Goal: Task Accomplishment & Management: Use online tool/utility

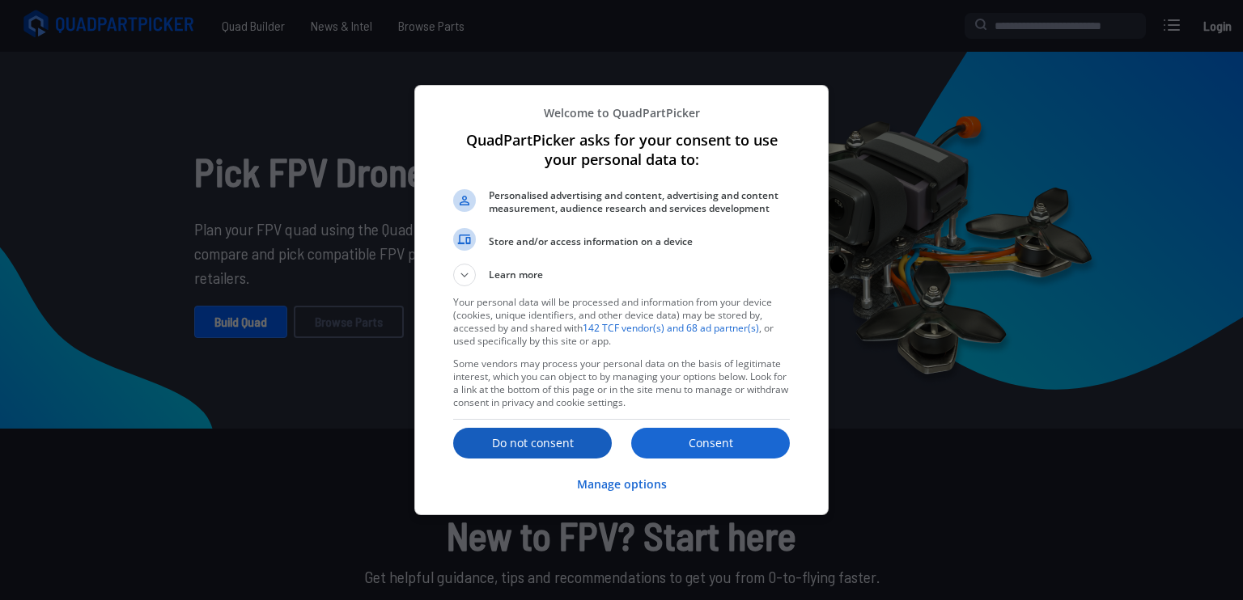
click at [563, 439] on p "Do not consent" at bounding box center [532, 443] width 159 height 16
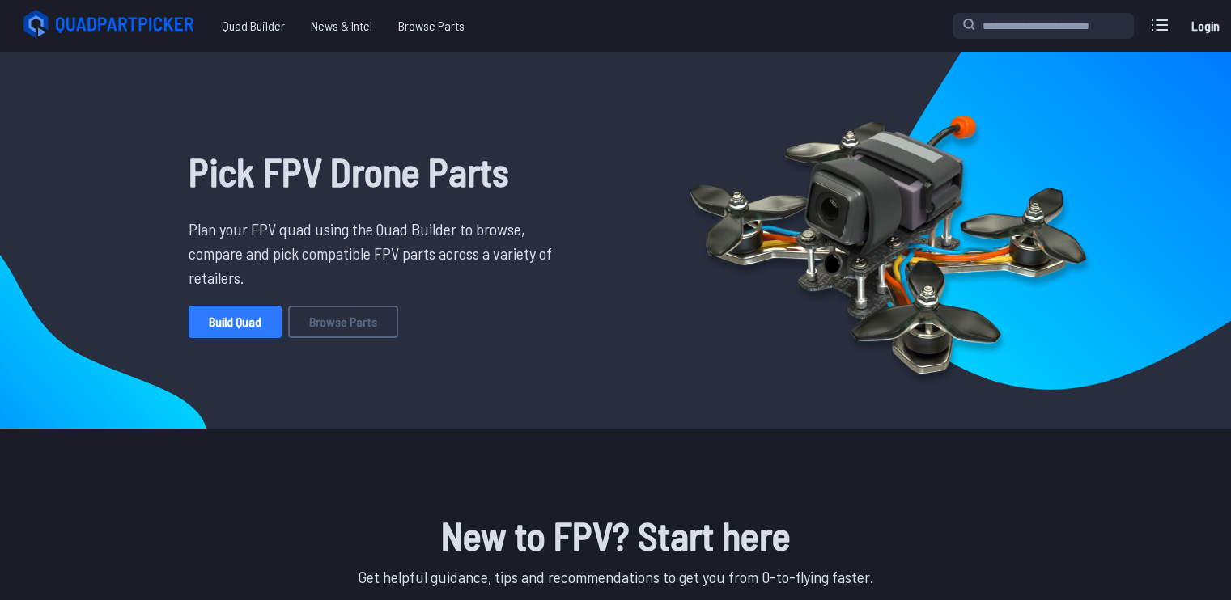
click at [246, 320] on link "Build Quad" at bounding box center [235, 322] width 93 height 32
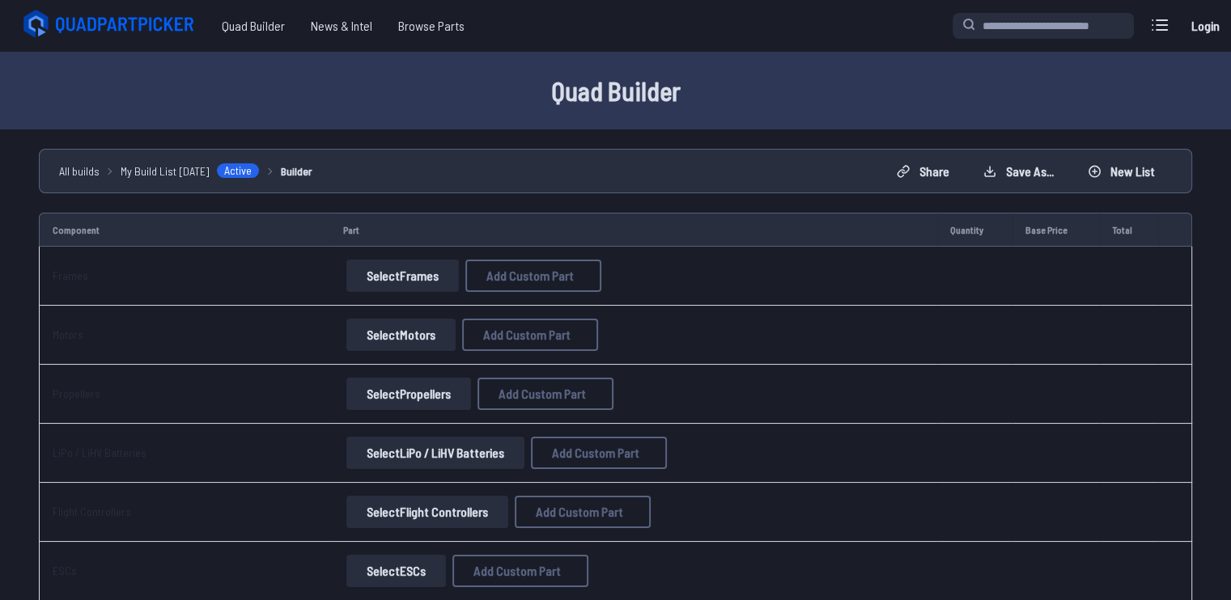
click at [403, 287] on button "Select Frames" at bounding box center [402, 276] width 112 height 32
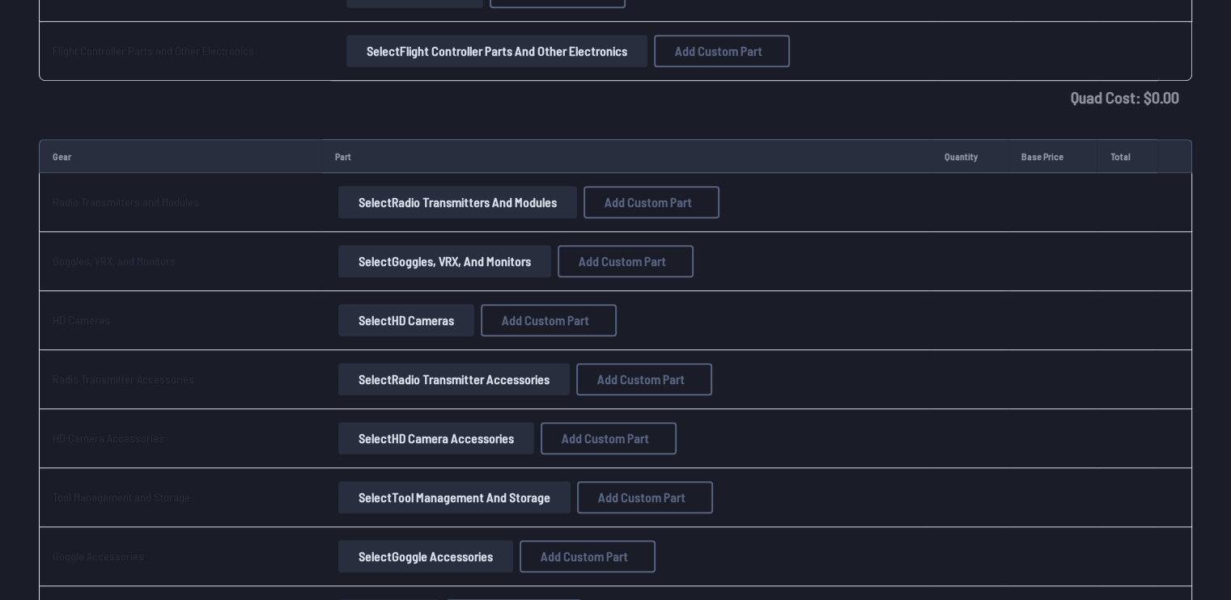
scroll to position [1529, 0]
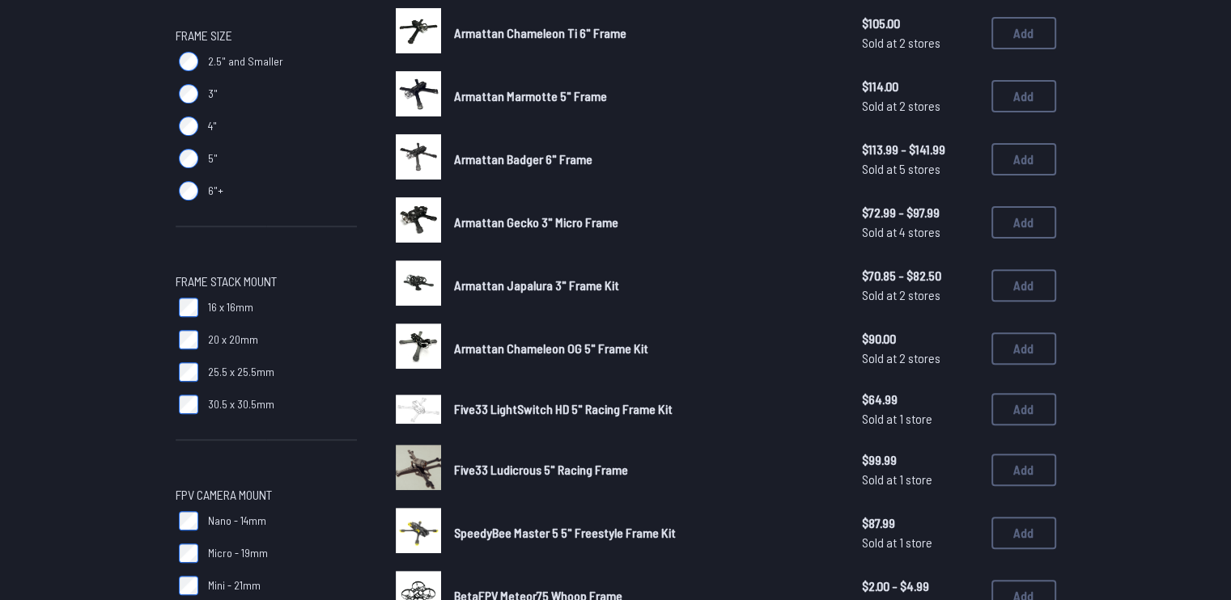
scroll to position [809, 0]
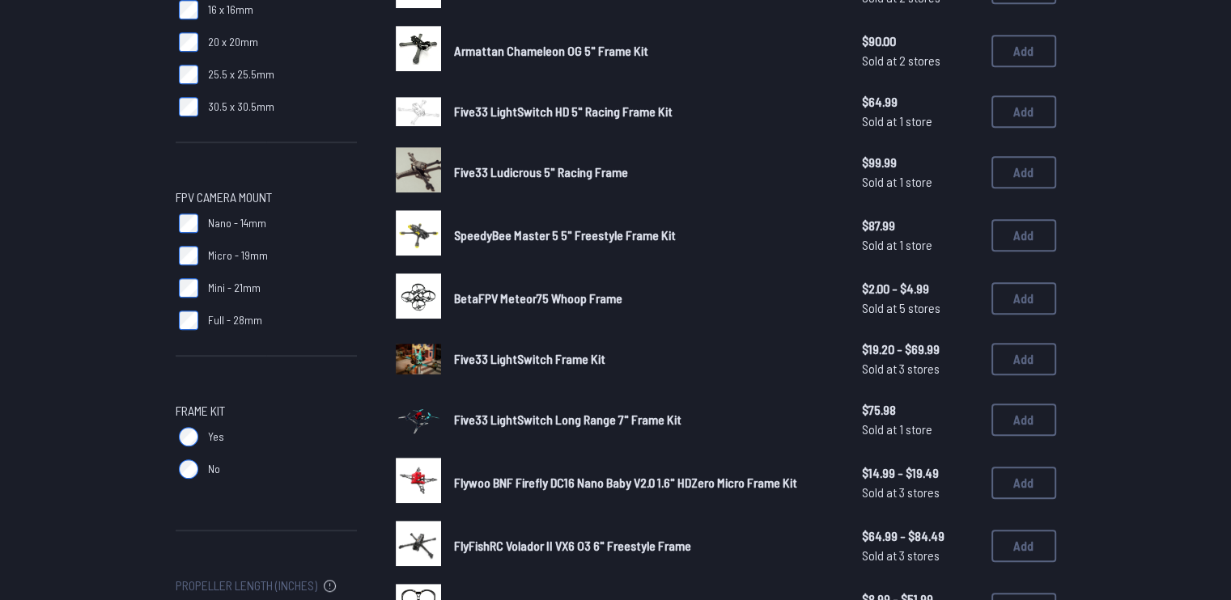
click at [516, 235] on span "SpeedyBee Master 5 5" Freestyle Frame Kit" at bounding box center [565, 234] width 222 height 15
click at [1019, 240] on button "Add" at bounding box center [1023, 235] width 65 height 32
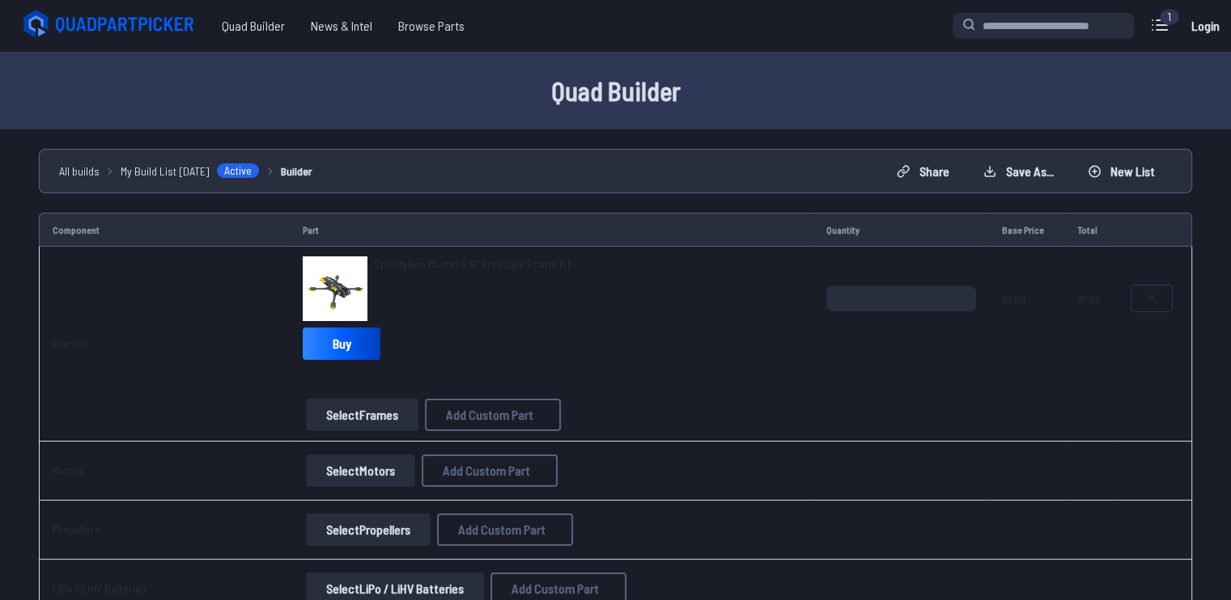
click at [1145, 303] on icon at bounding box center [1151, 298] width 13 height 13
type textarea "**********"
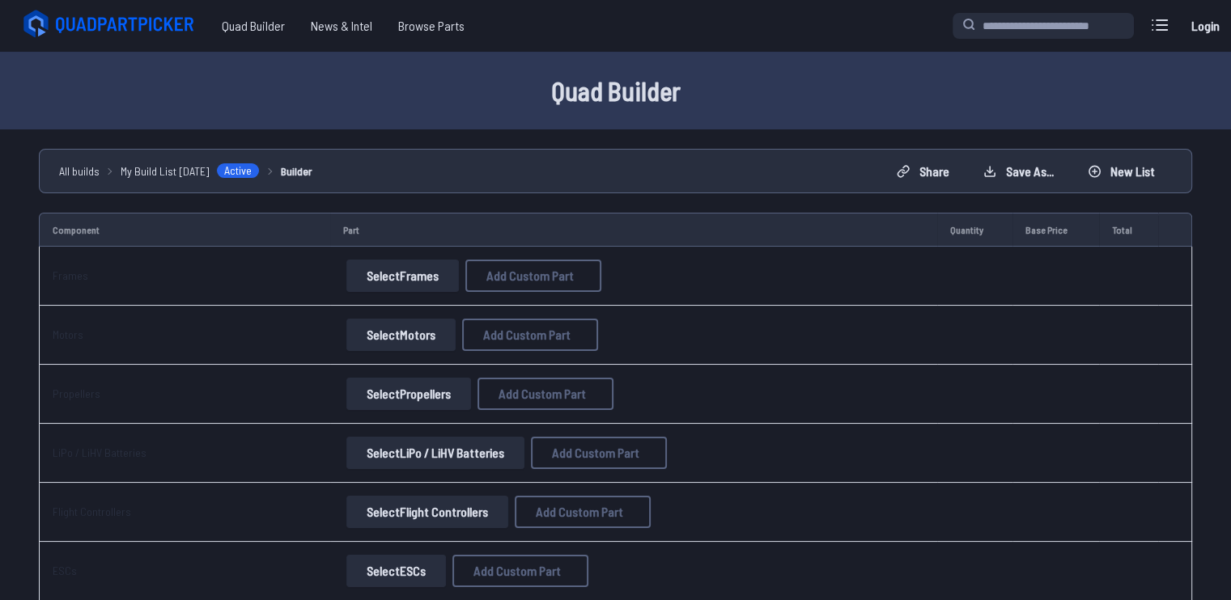
click at [400, 260] on button "Select Frames" at bounding box center [402, 276] width 112 height 32
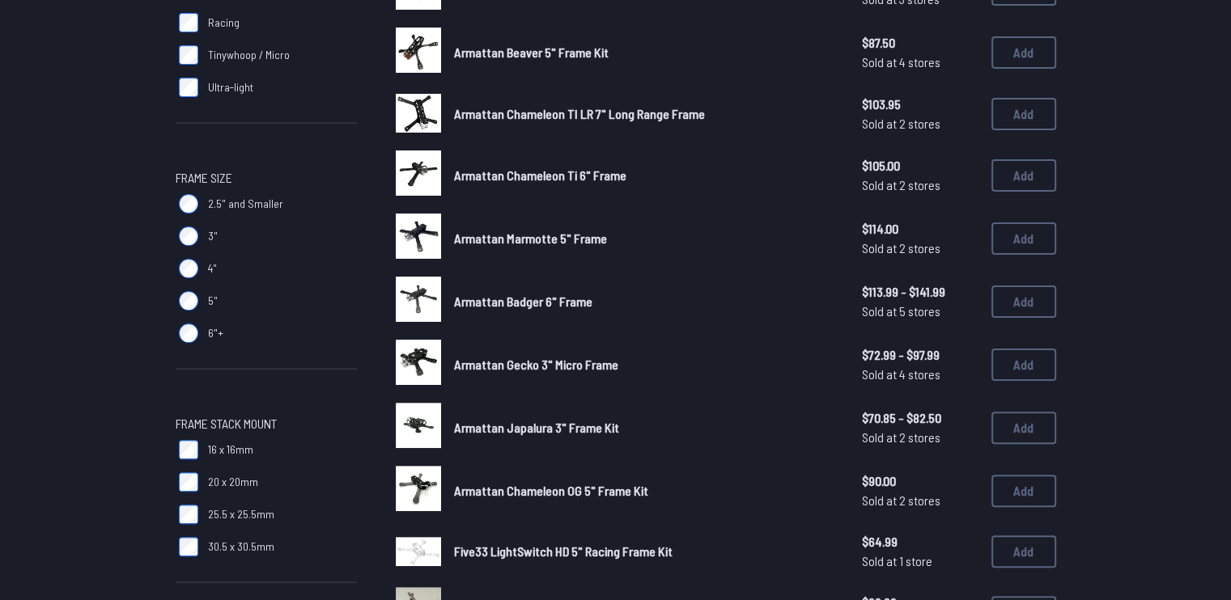
scroll to position [324, 0]
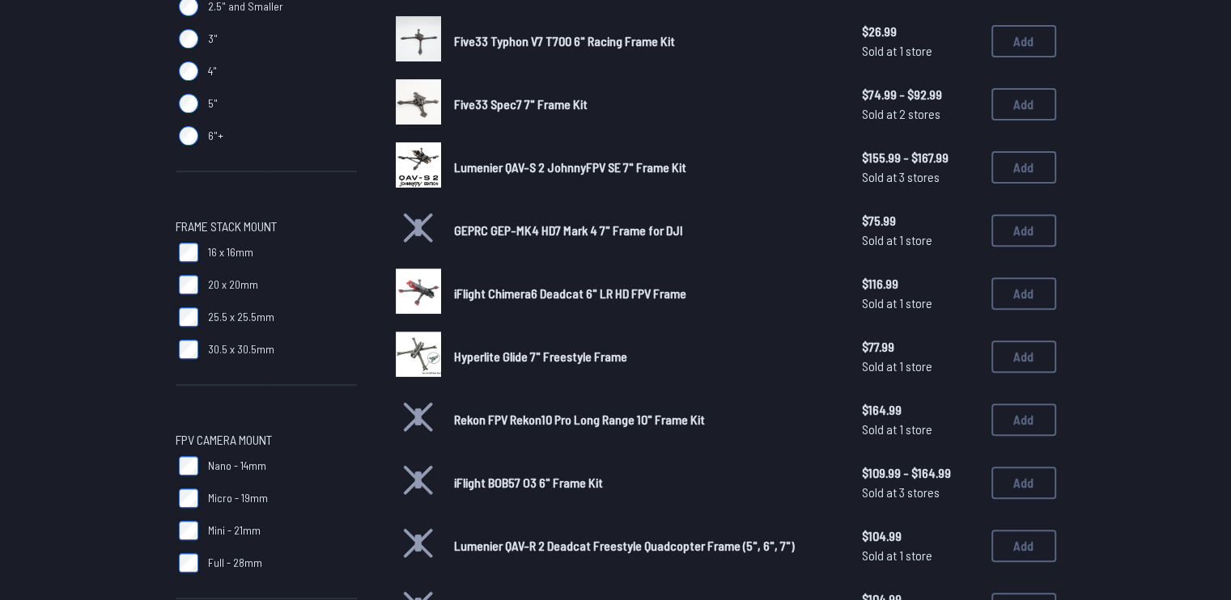
scroll to position [1133, 0]
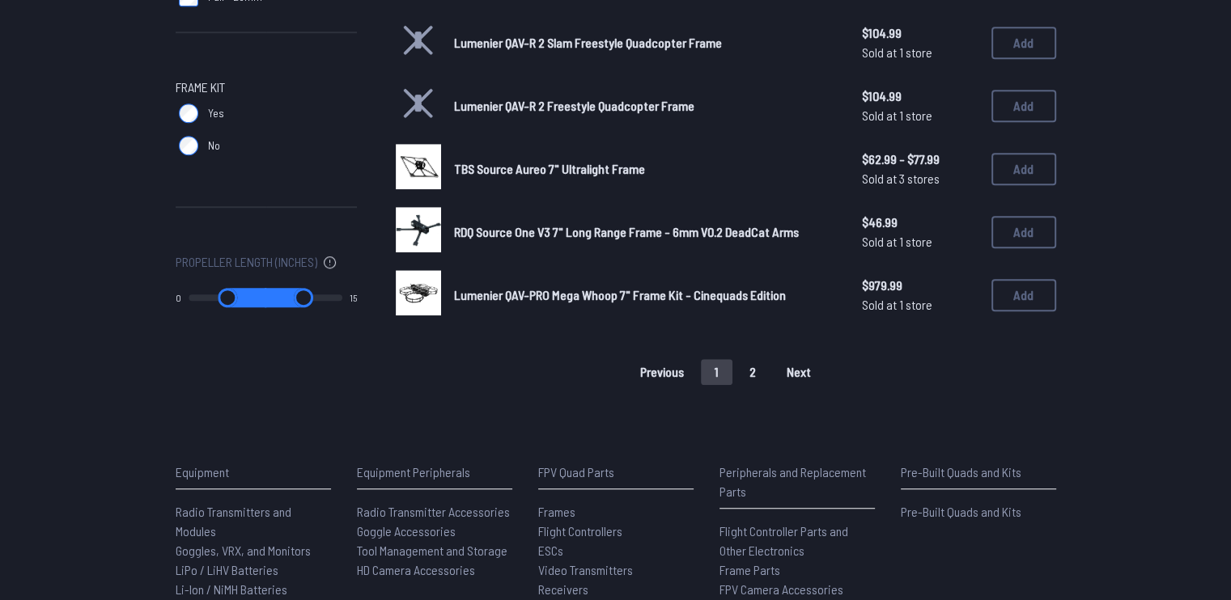
click at [761, 374] on button "2" at bounding box center [753, 372] width 34 height 26
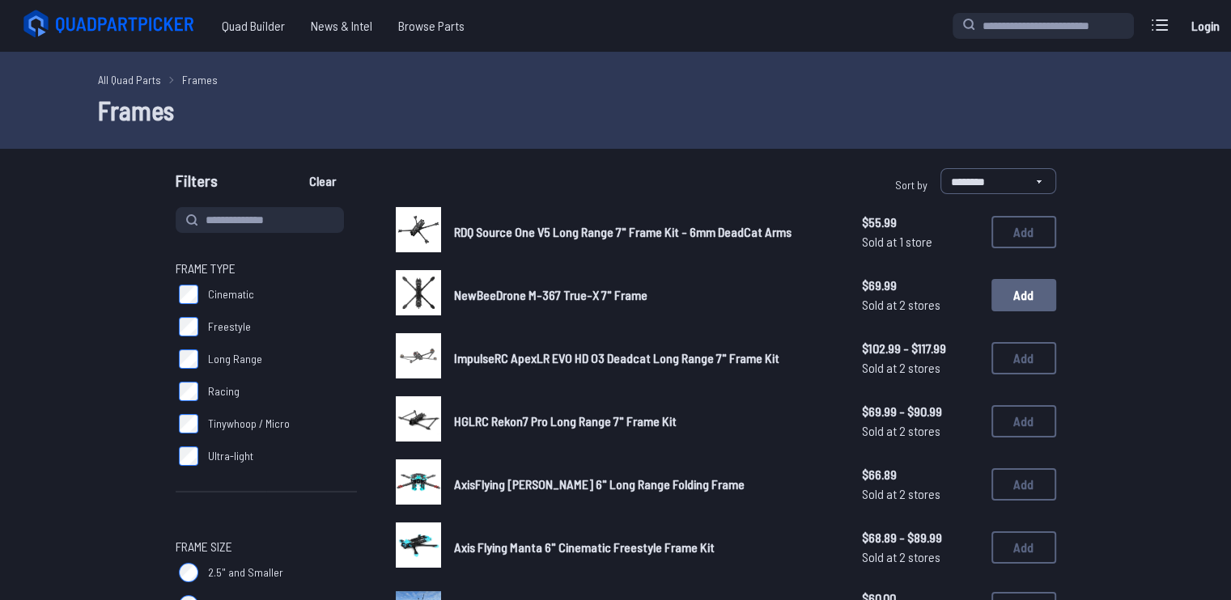
click at [1014, 287] on button "Add" at bounding box center [1023, 295] width 65 height 32
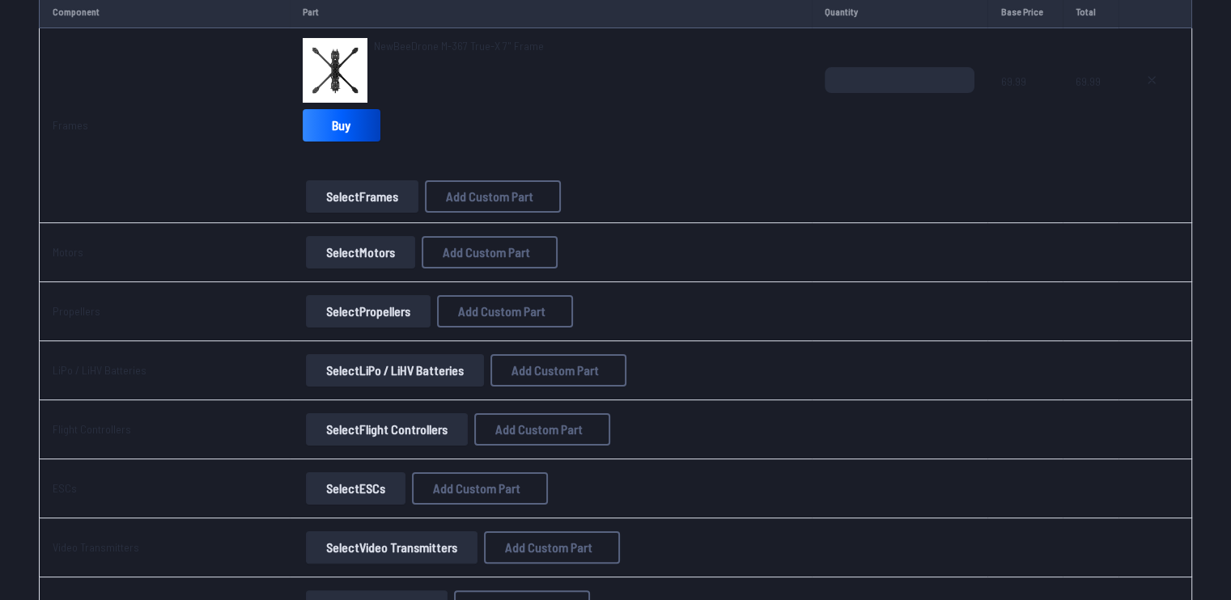
scroll to position [243, 0]
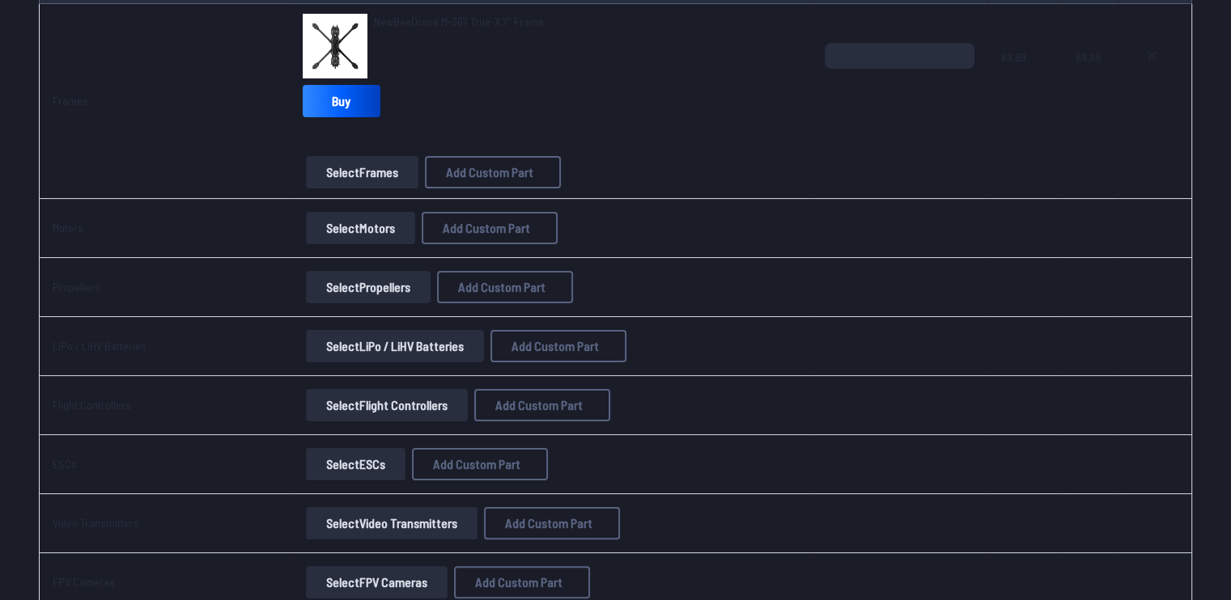
click at [379, 225] on button "Select Motors" at bounding box center [360, 228] width 109 height 32
